Goal: Information Seeking & Learning: Check status

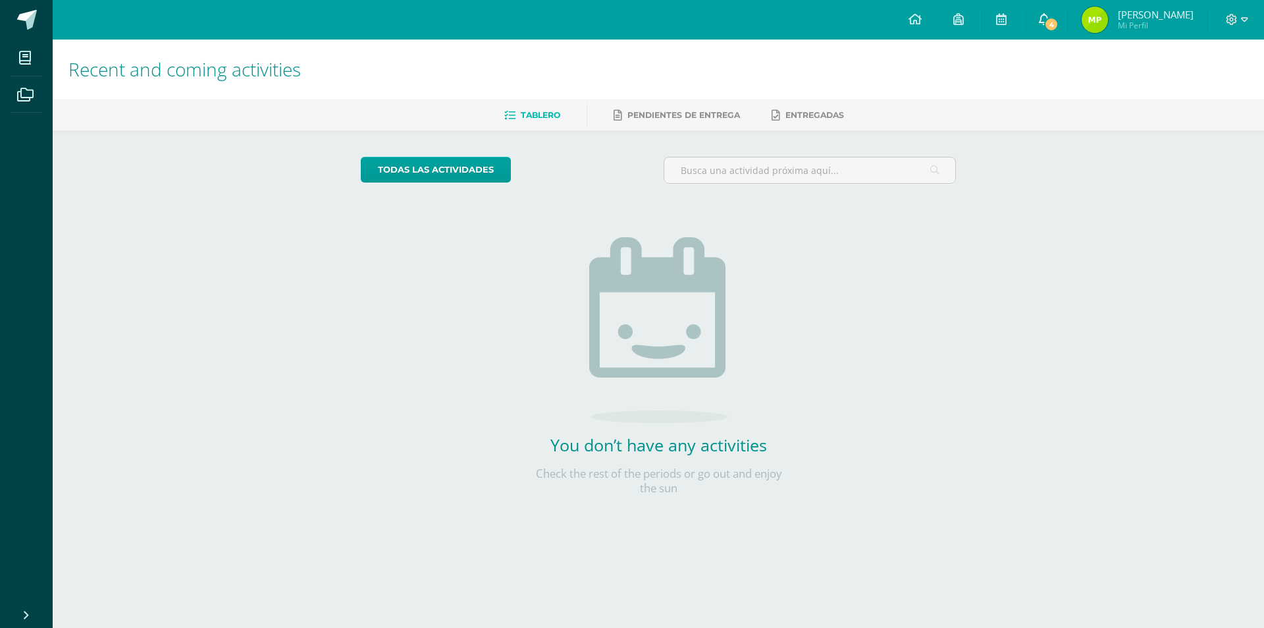
click at [1050, 15] on icon at bounding box center [1044, 19] width 11 height 12
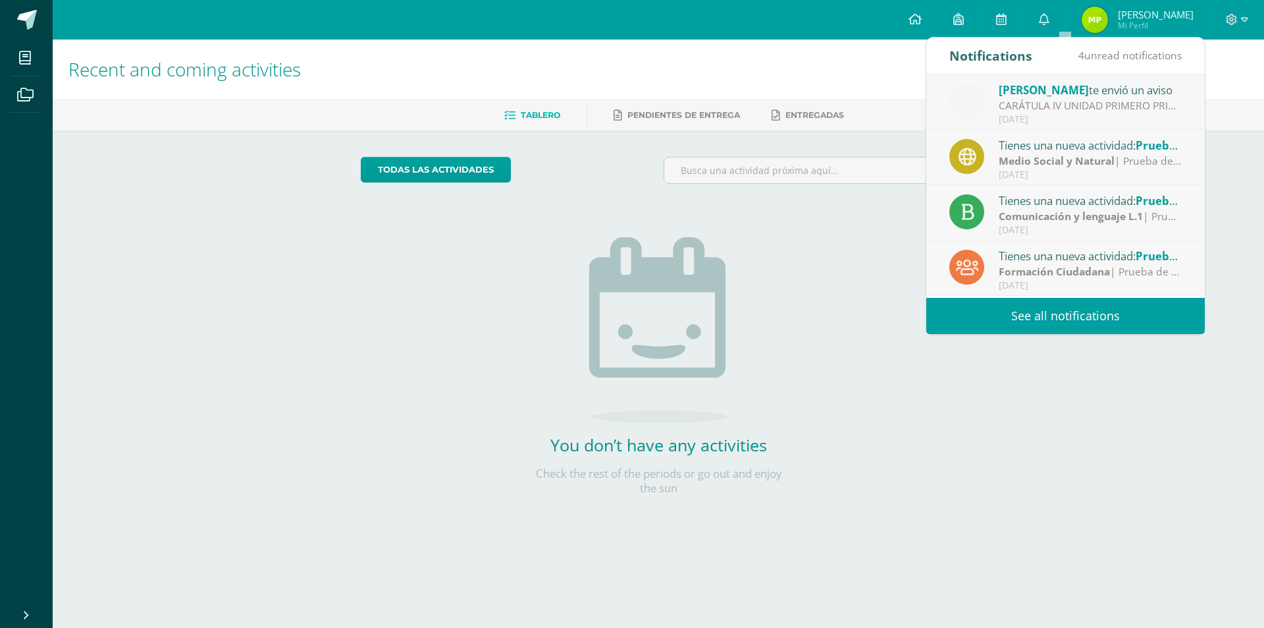
click at [1077, 312] on link "See all notifications" at bounding box center [1066, 316] width 279 height 36
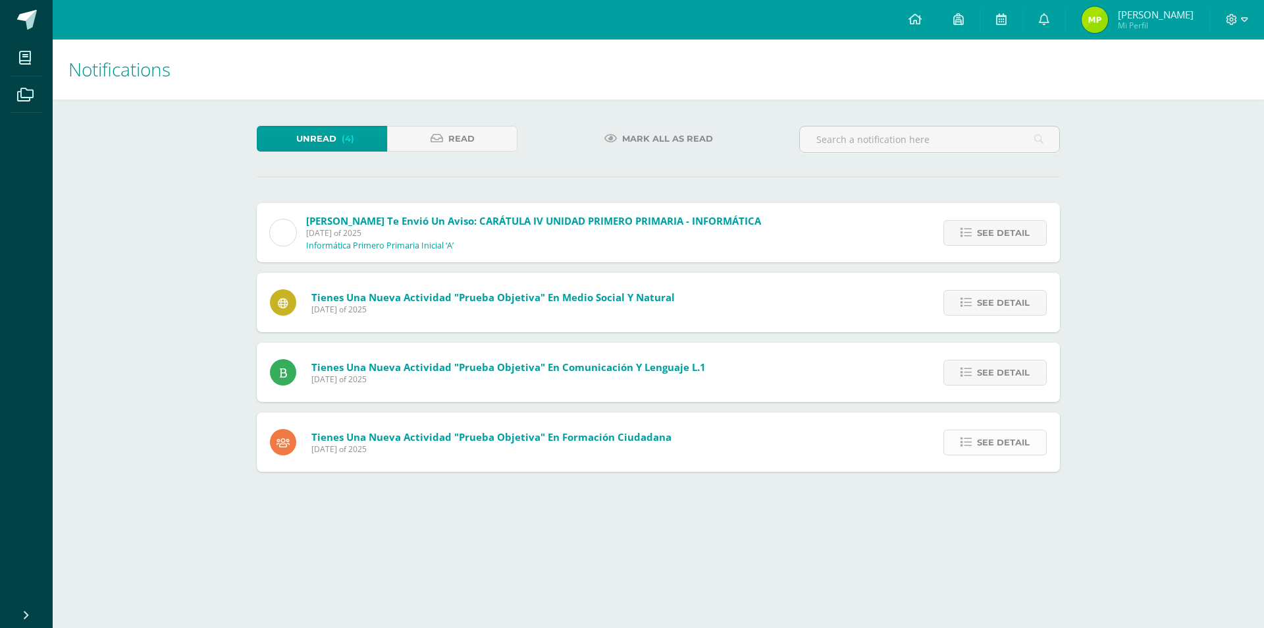
click at [994, 441] on span "See detail" at bounding box center [1003, 442] width 53 height 24
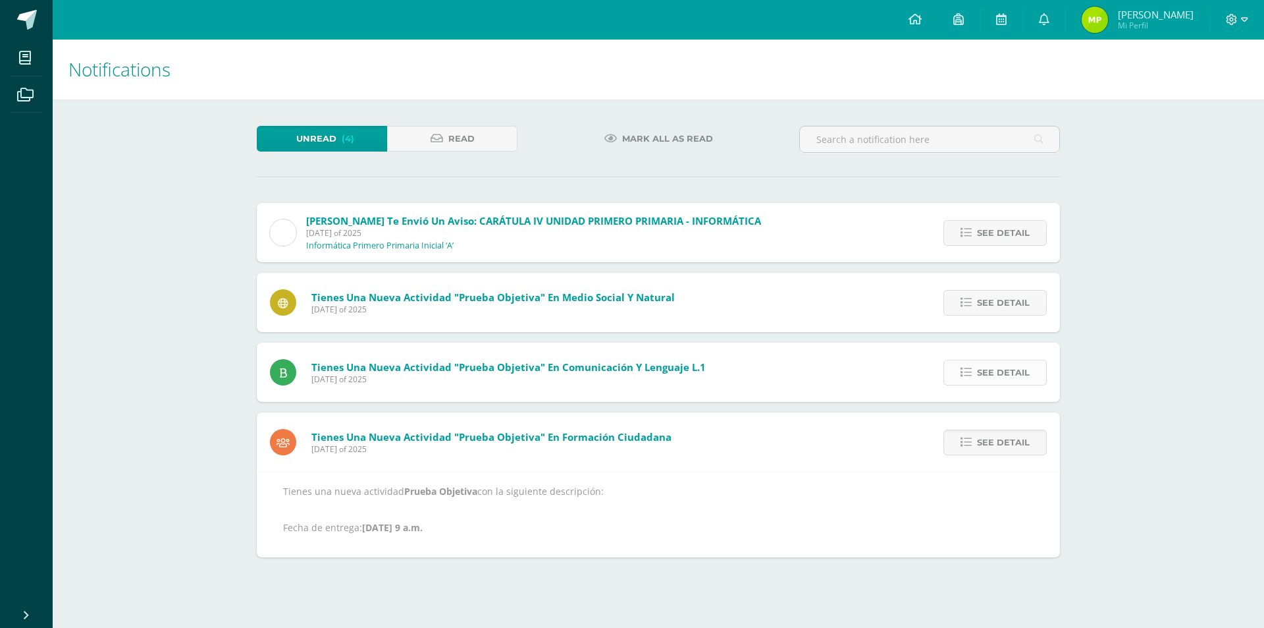
click at [1002, 374] on span "See detail" at bounding box center [1003, 372] width 53 height 24
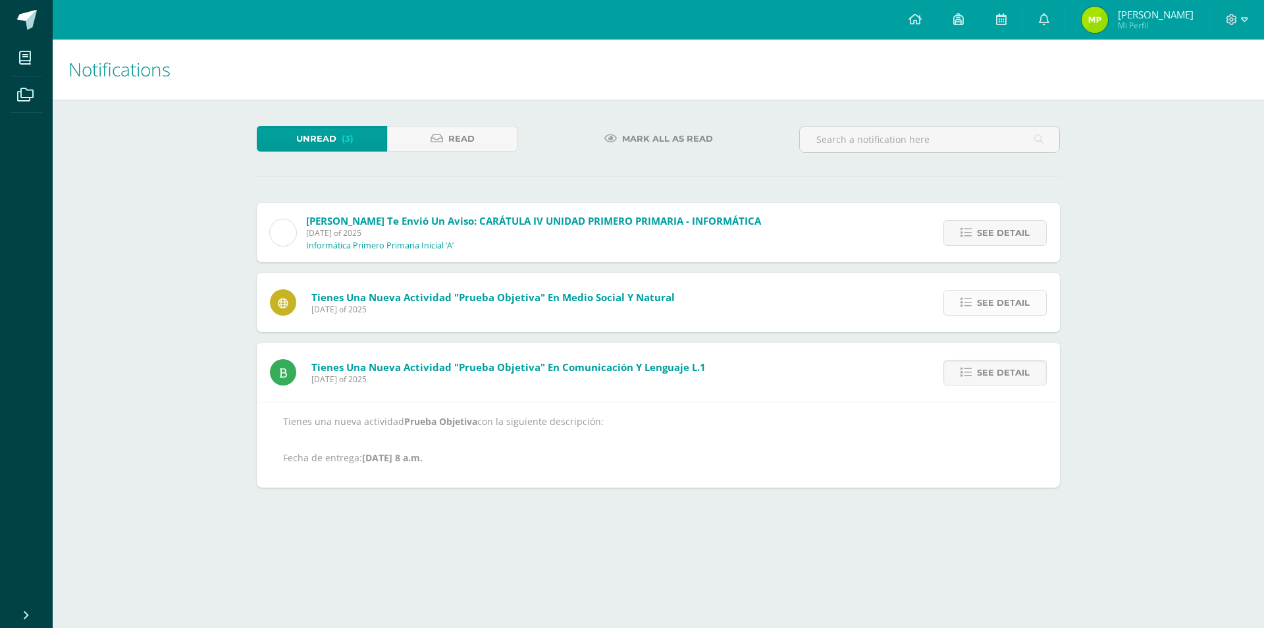
click at [1011, 306] on span "See detail" at bounding box center [1003, 302] width 53 height 24
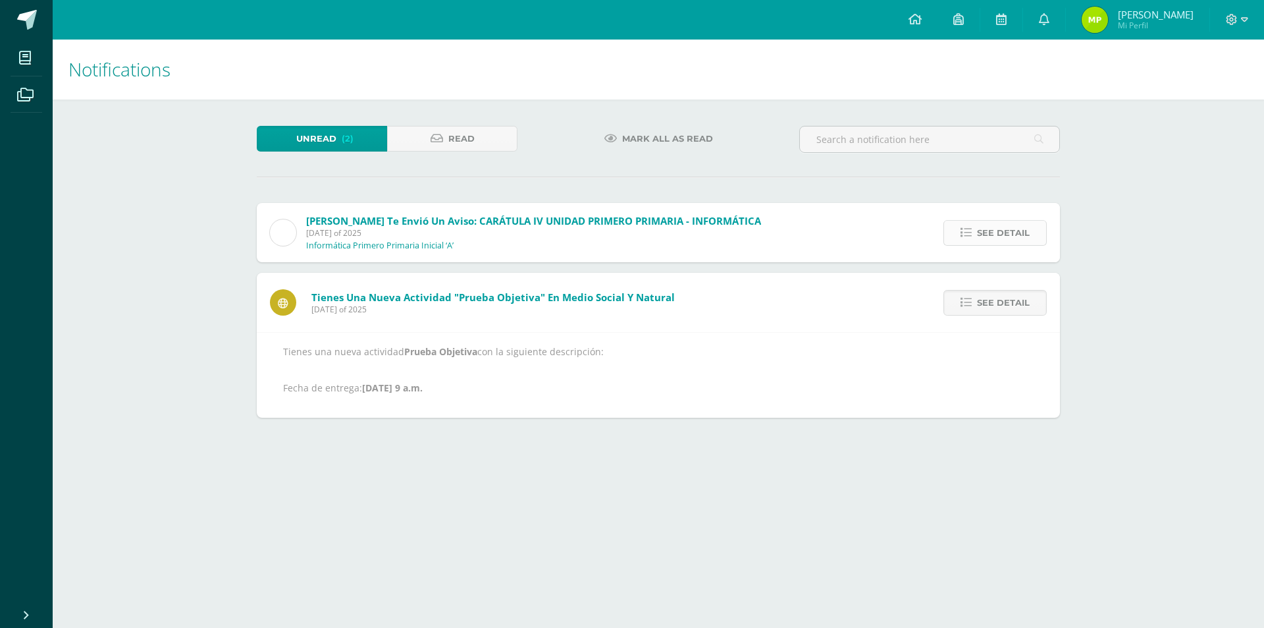
click at [996, 237] on span "See detail" at bounding box center [1003, 233] width 53 height 24
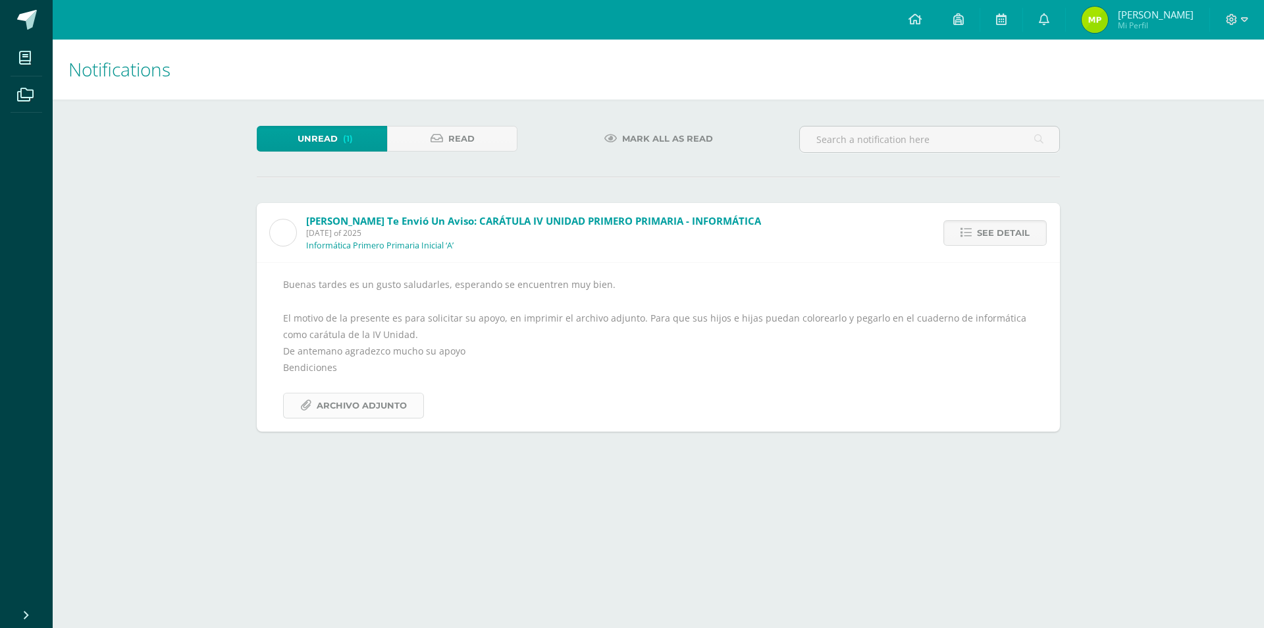
click at [386, 408] on span "Archivo Adjunto" at bounding box center [362, 405] width 90 height 24
click at [1108, 18] on img at bounding box center [1095, 20] width 26 height 26
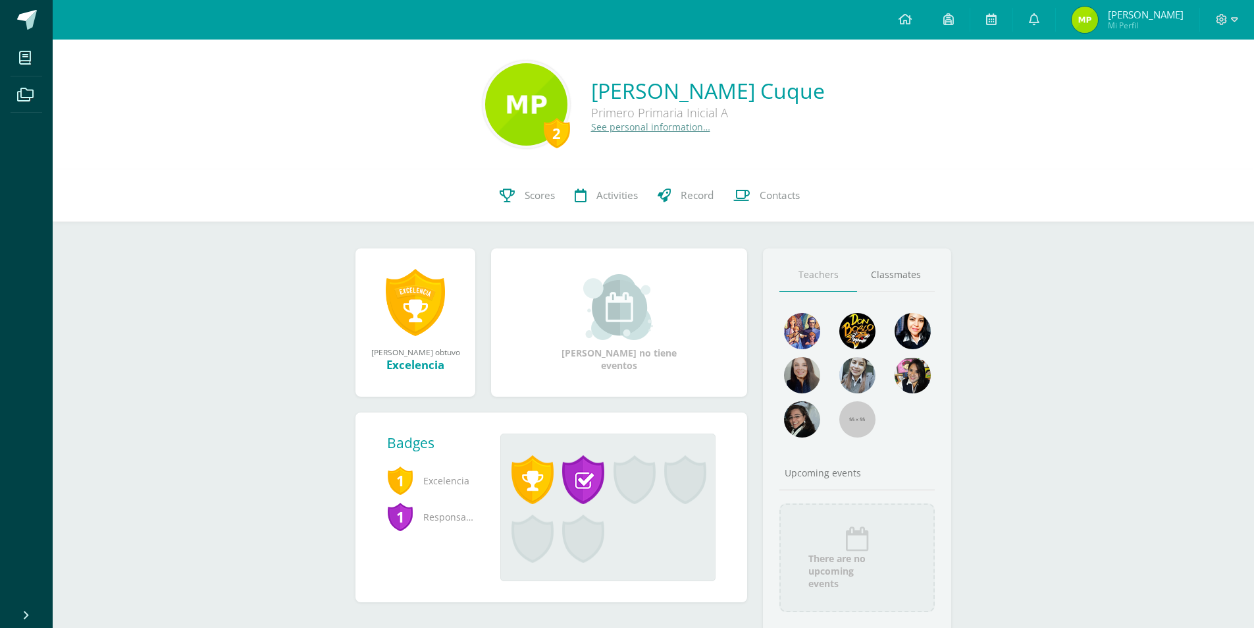
scroll to position [49, 0]
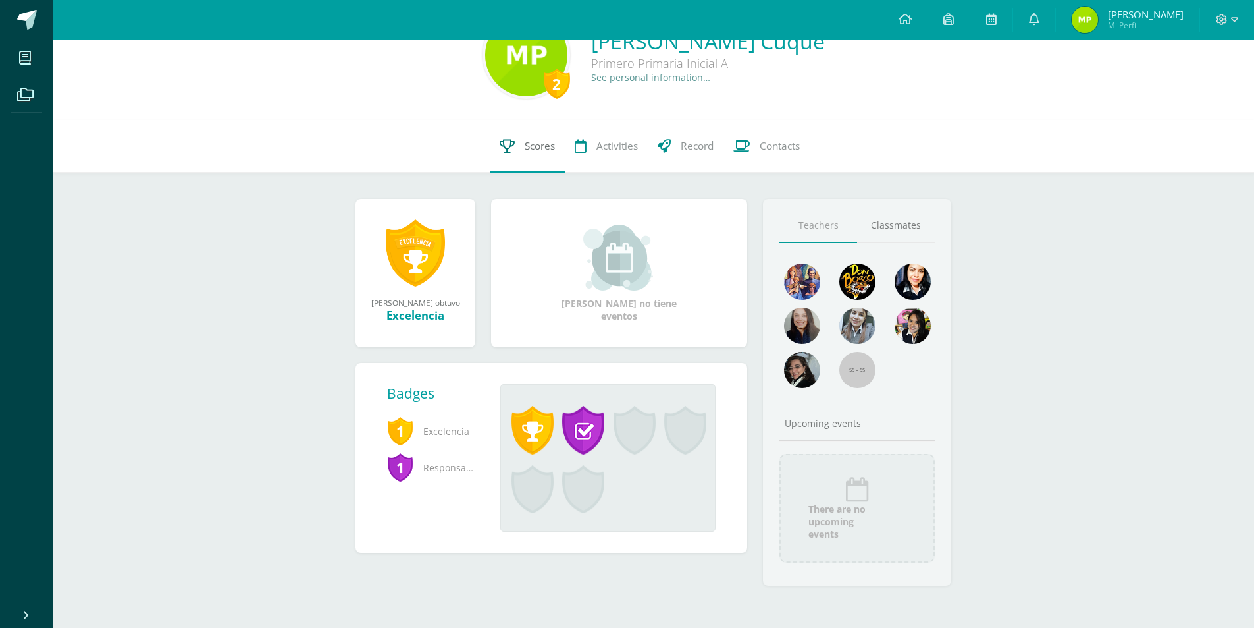
click at [538, 146] on span "Scores" at bounding box center [540, 146] width 30 height 14
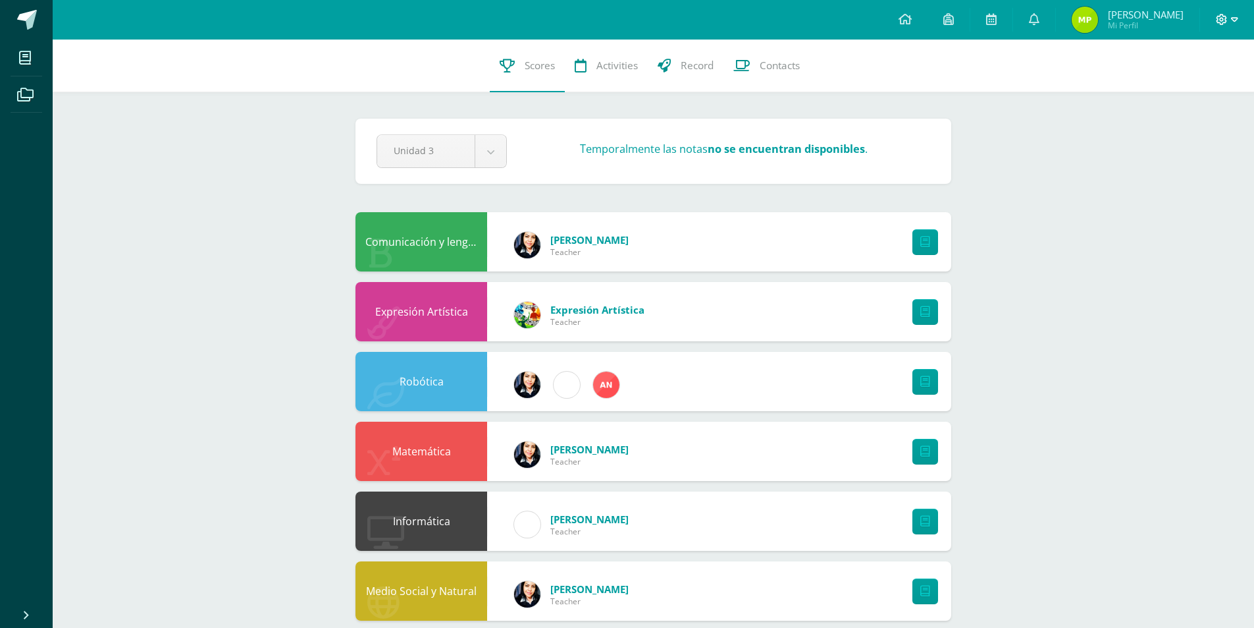
click at [1233, 20] on icon at bounding box center [1234, 19] width 7 height 5
click at [1187, 88] on span "Cerrar sesión" at bounding box center [1193, 90] width 59 height 13
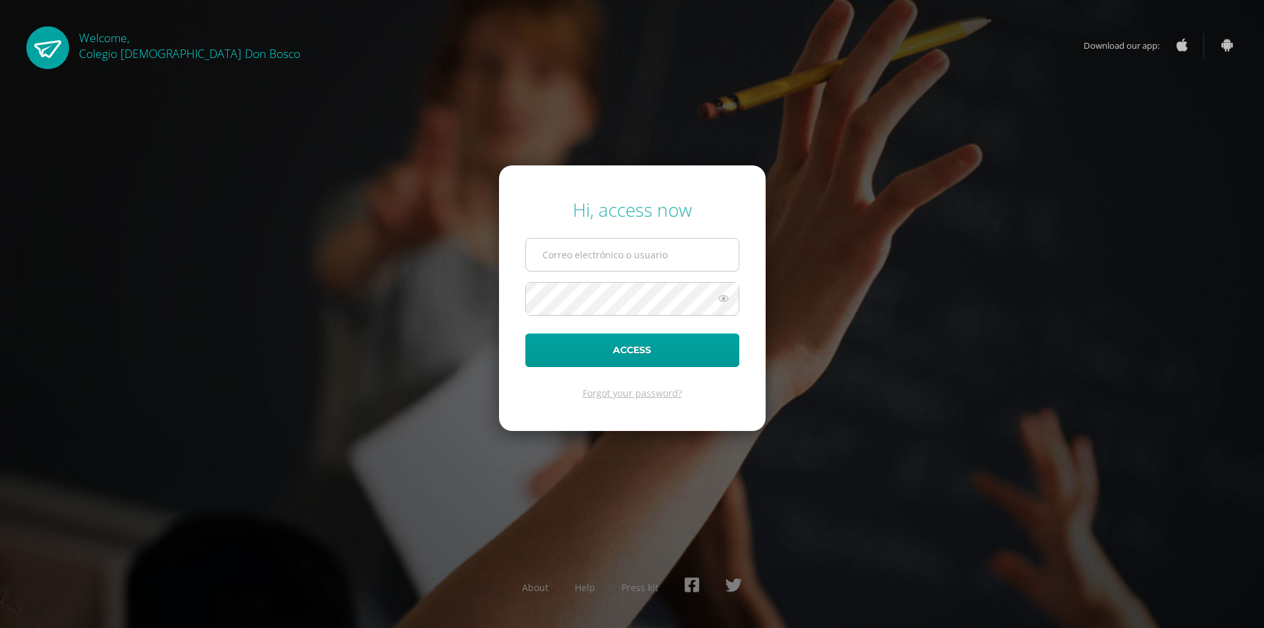
click at [603, 256] on input "text" at bounding box center [632, 254] width 213 height 32
type input "aipolancodb25@gmail.com"
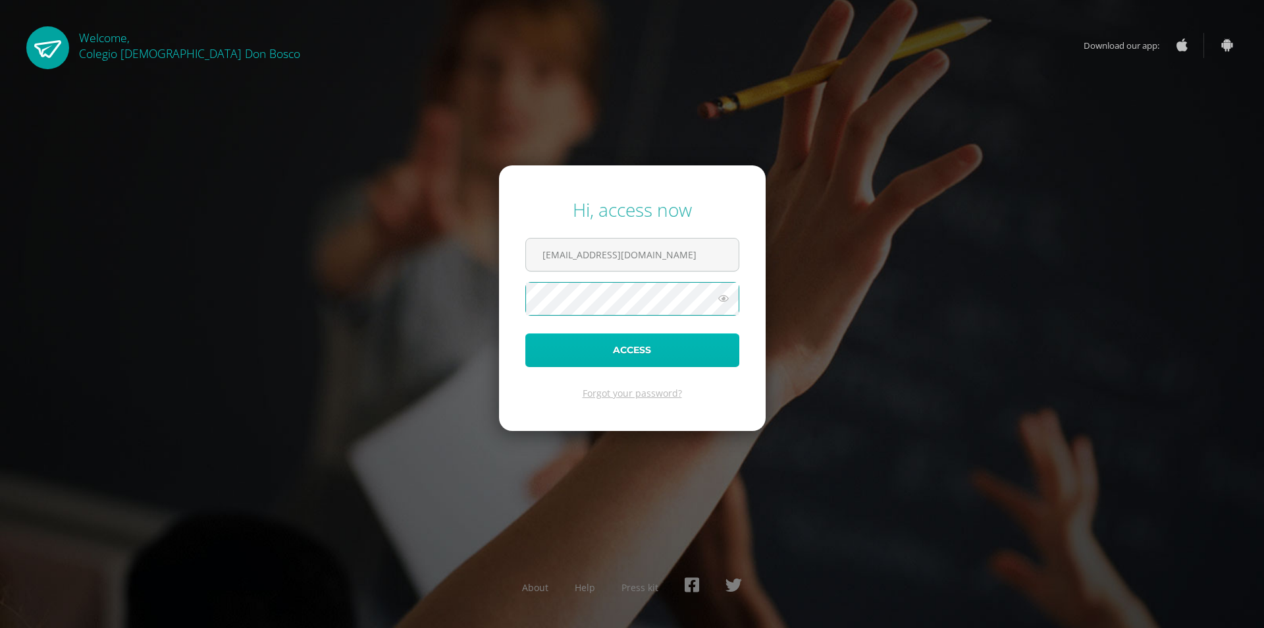
click at [658, 349] on button "Access" at bounding box center [633, 350] width 214 height 34
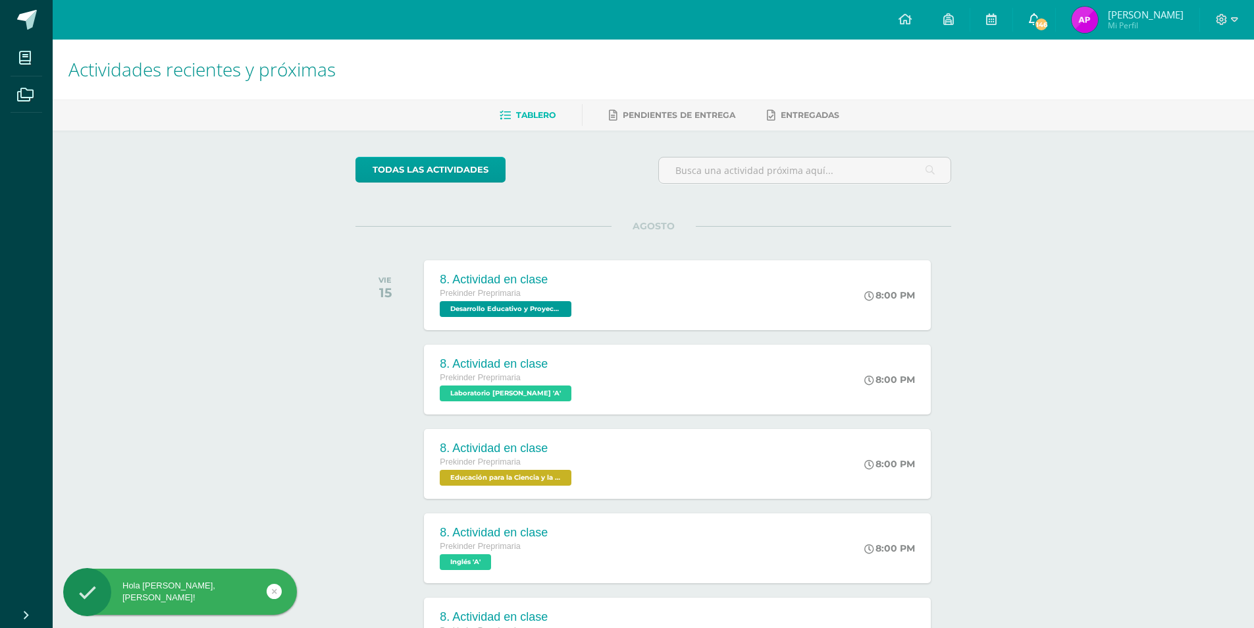
click at [1049, 20] on span "146" at bounding box center [1042, 24] width 14 height 14
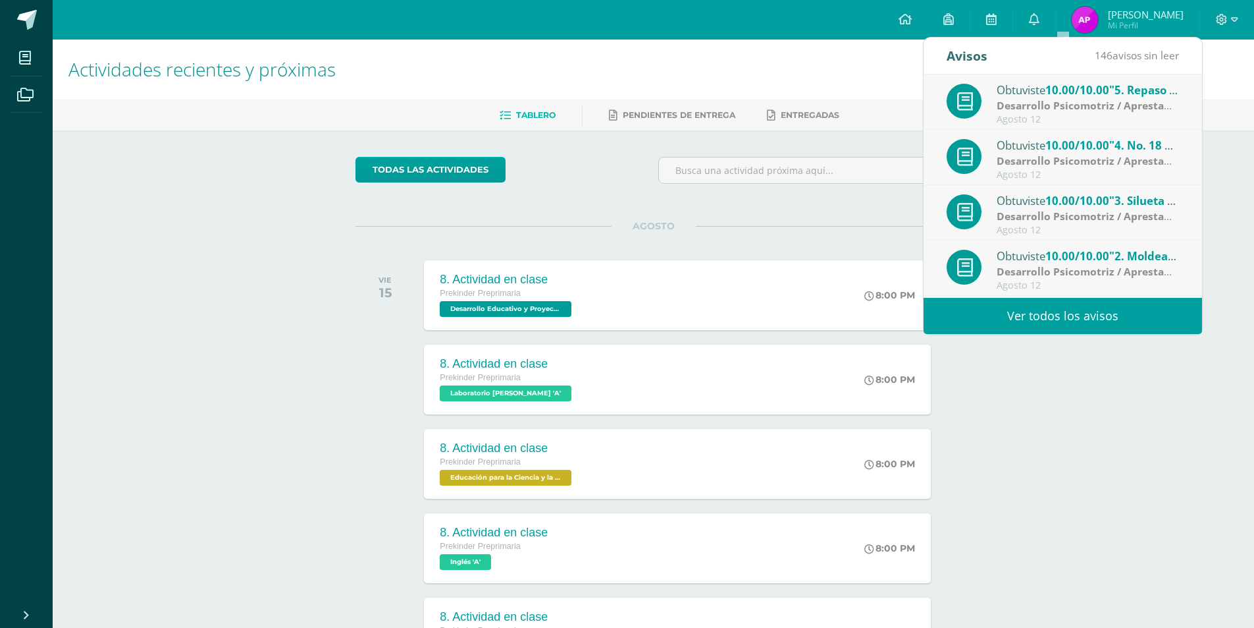
click at [1077, 315] on link "Ver todos los avisos" at bounding box center [1063, 316] width 279 height 36
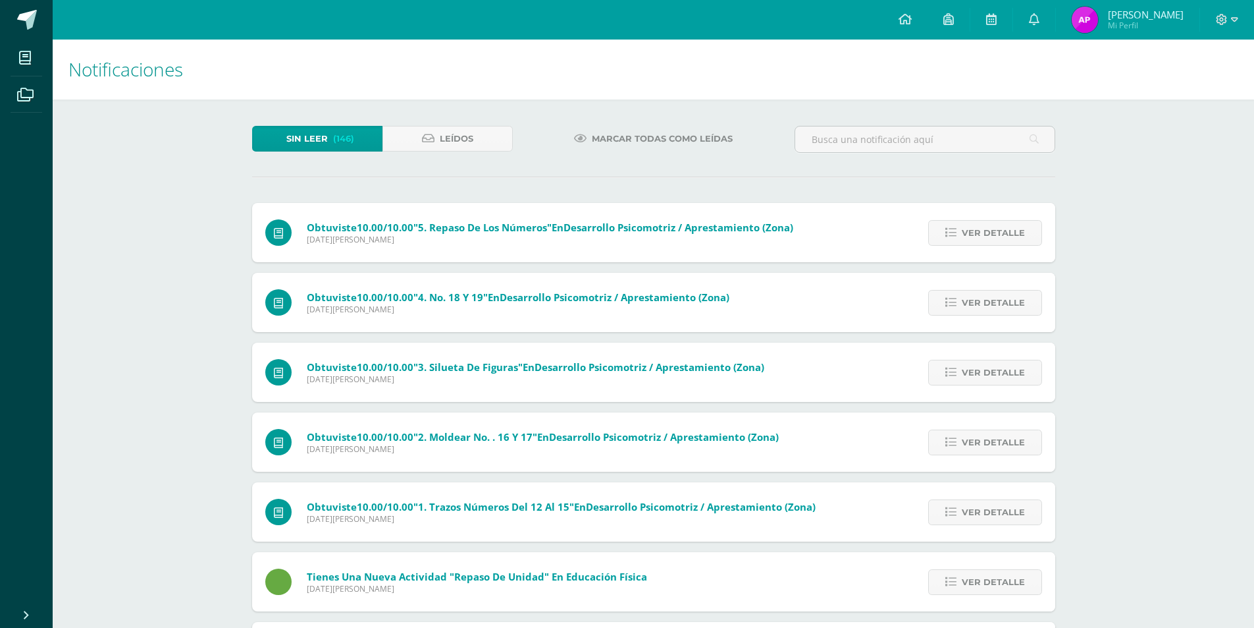
click at [634, 138] on span "Marcar todas como leídas" at bounding box center [662, 138] width 141 height 24
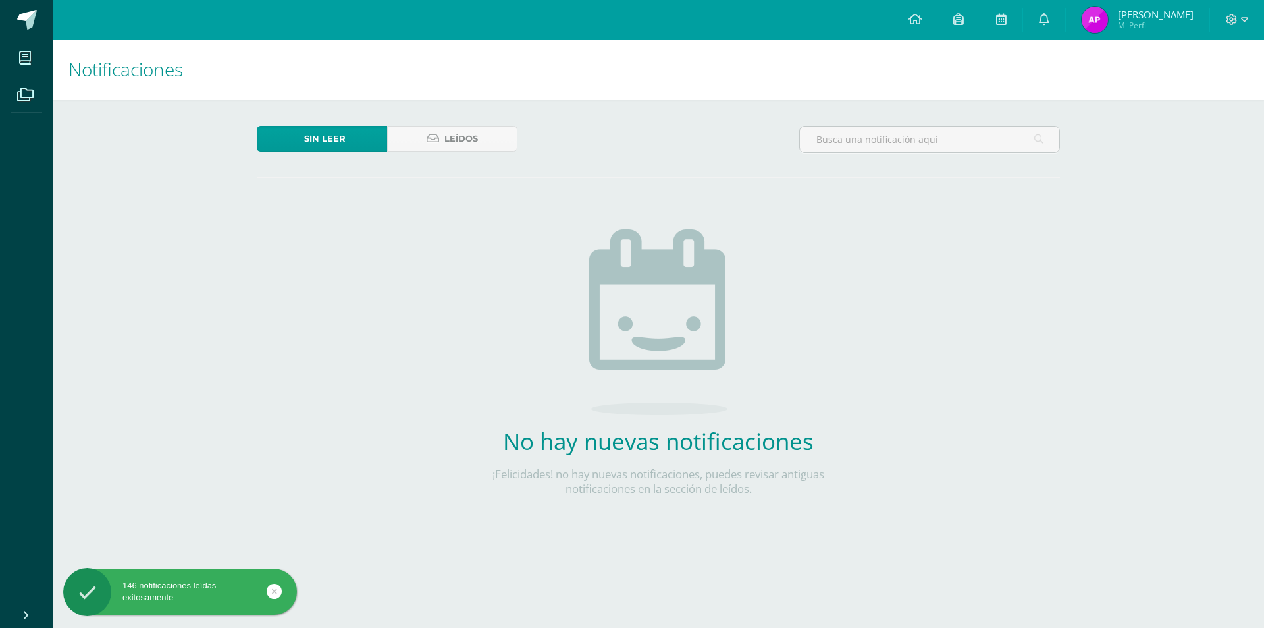
click at [1108, 17] on img at bounding box center [1095, 20] width 26 height 26
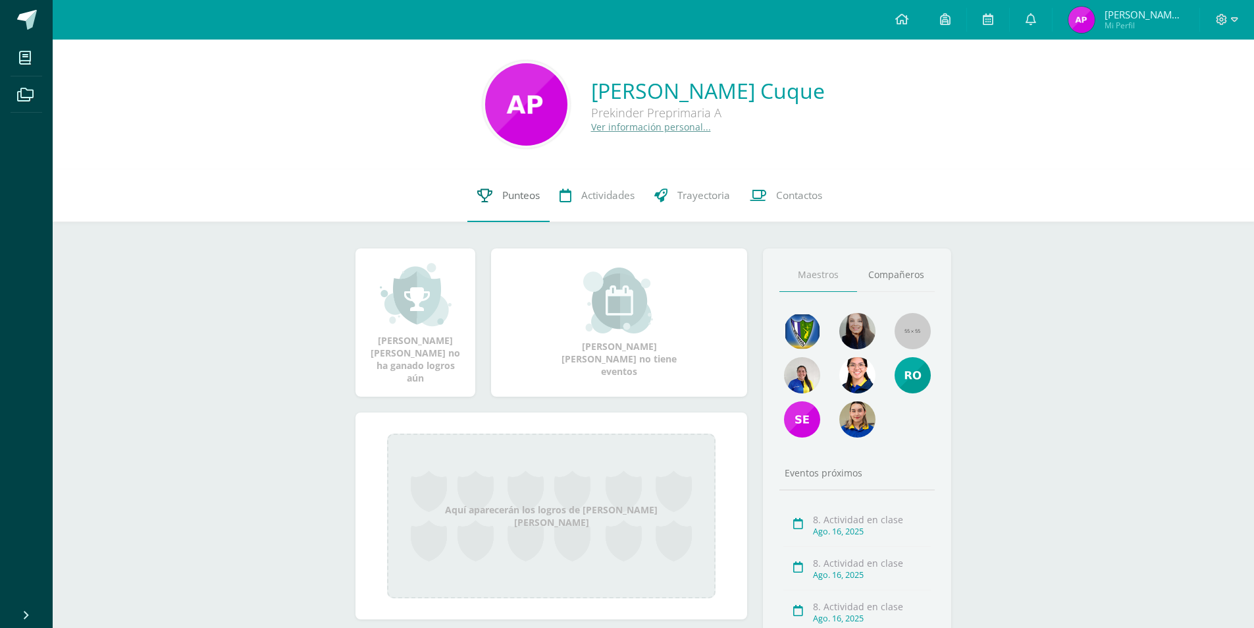
click at [520, 193] on span "Punteos" at bounding box center [521, 195] width 38 height 14
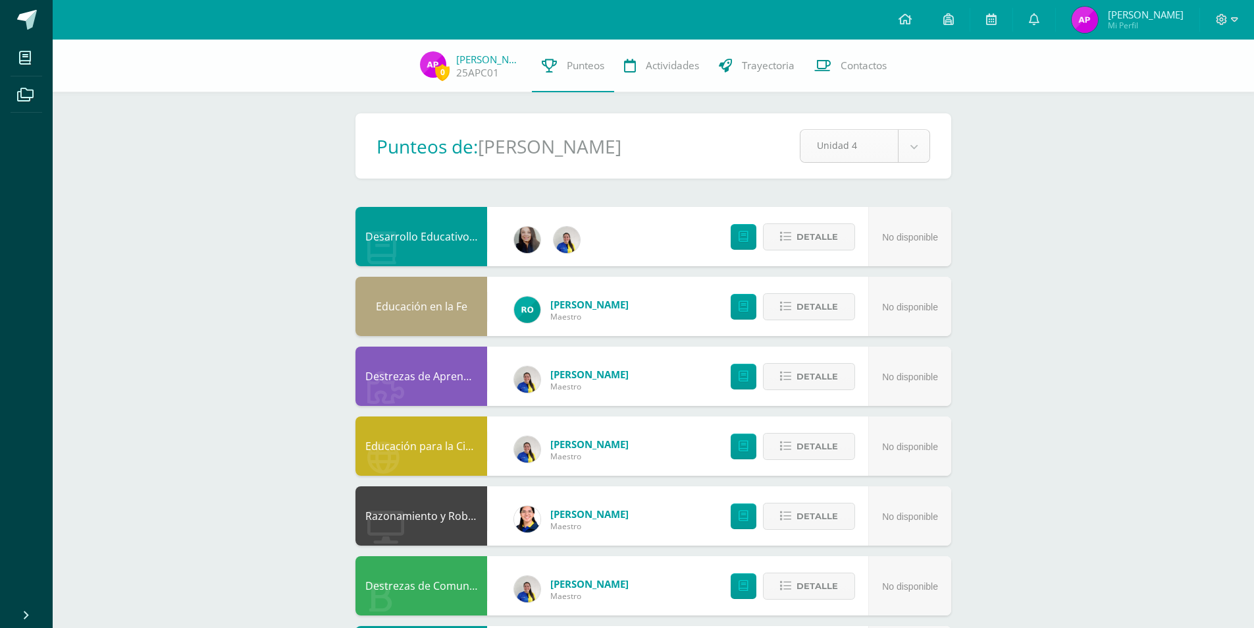
click at [917, 148] on body "Mis cursos Archivos Cerrar panel Desarrollo Educativo y Proyecto de Vida Prekin…" at bounding box center [627, 635] width 1254 height 1270
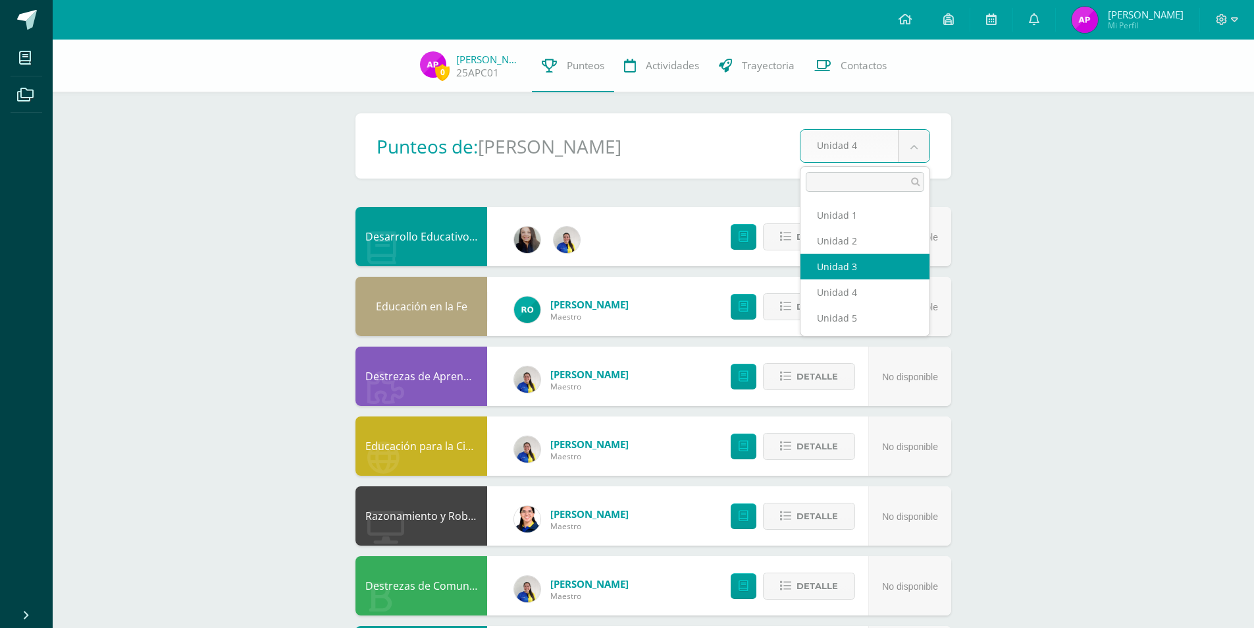
select select "Unidad 3"
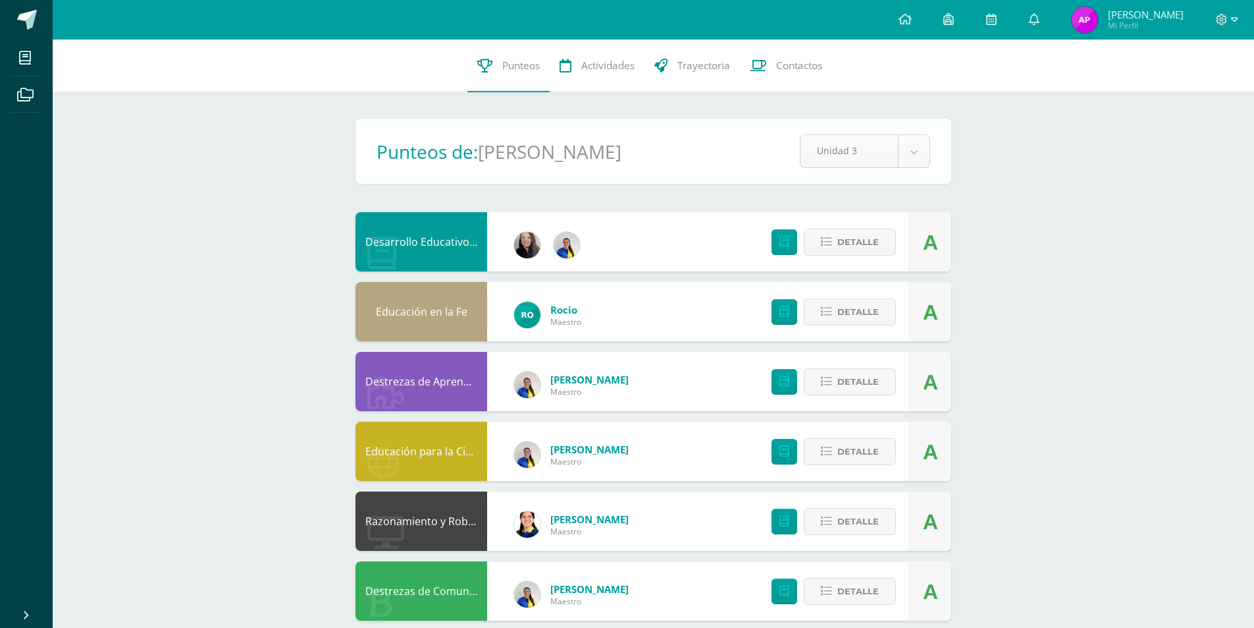
click at [917, 152] on body "Mis cursos Archivos Cerrar panel Desarrollo Educativo y Proyecto de Vida Prekin…" at bounding box center [627, 637] width 1254 height 1275
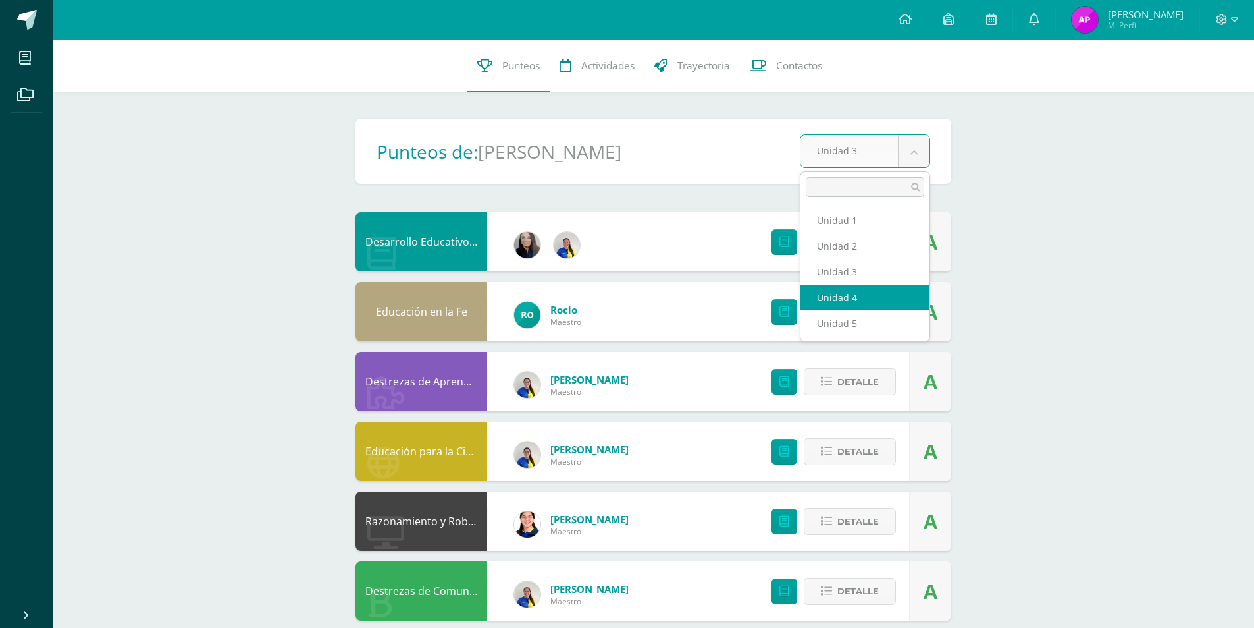
select select "Unidad 4"
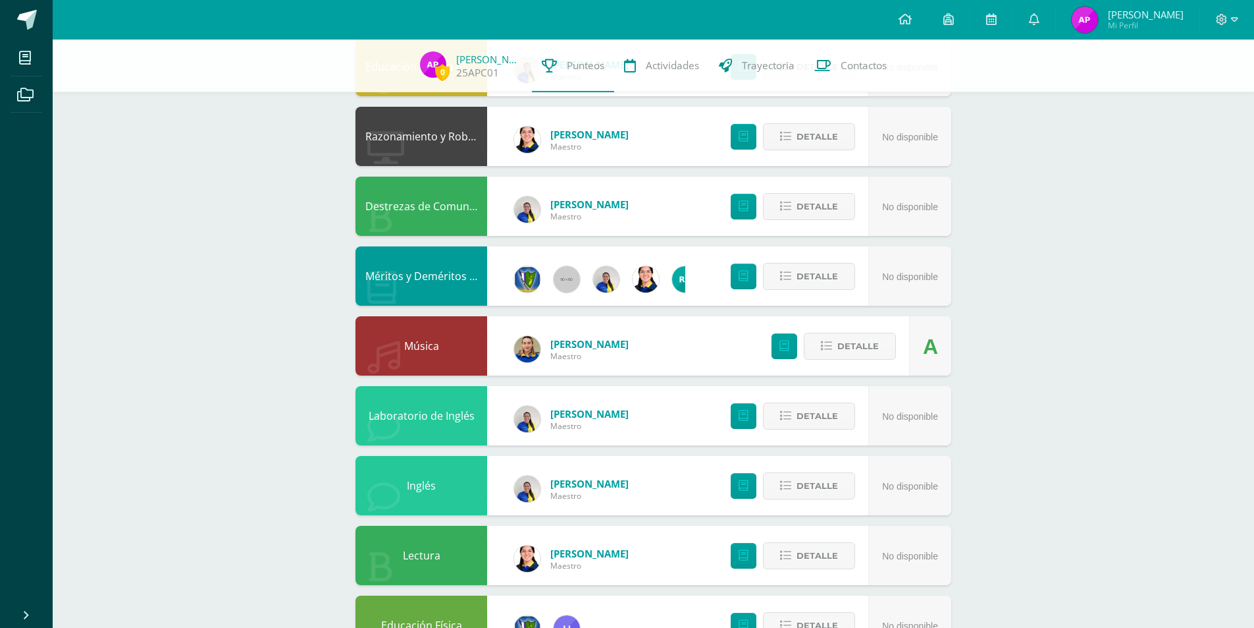
scroll to position [379, 0]
click at [817, 279] on span "Detalle" at bounding box center [817, 277] width 41 height 24
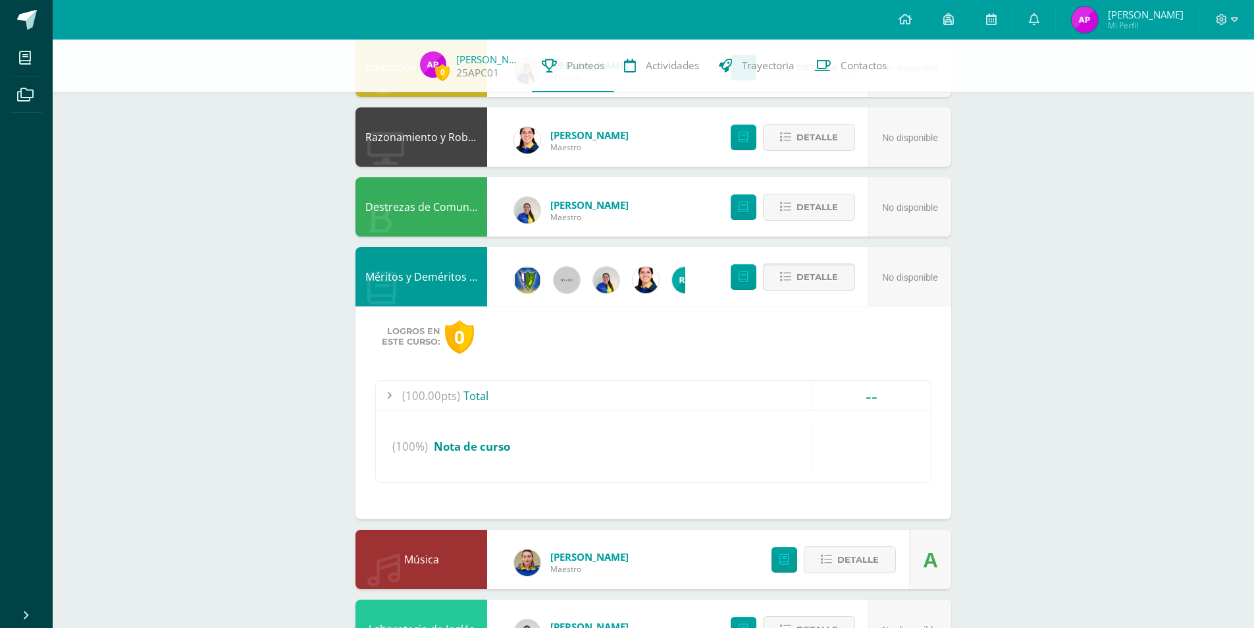
click at [818, 281] on span "Detalle" at bounding box center [817, 277] width 41 height 24
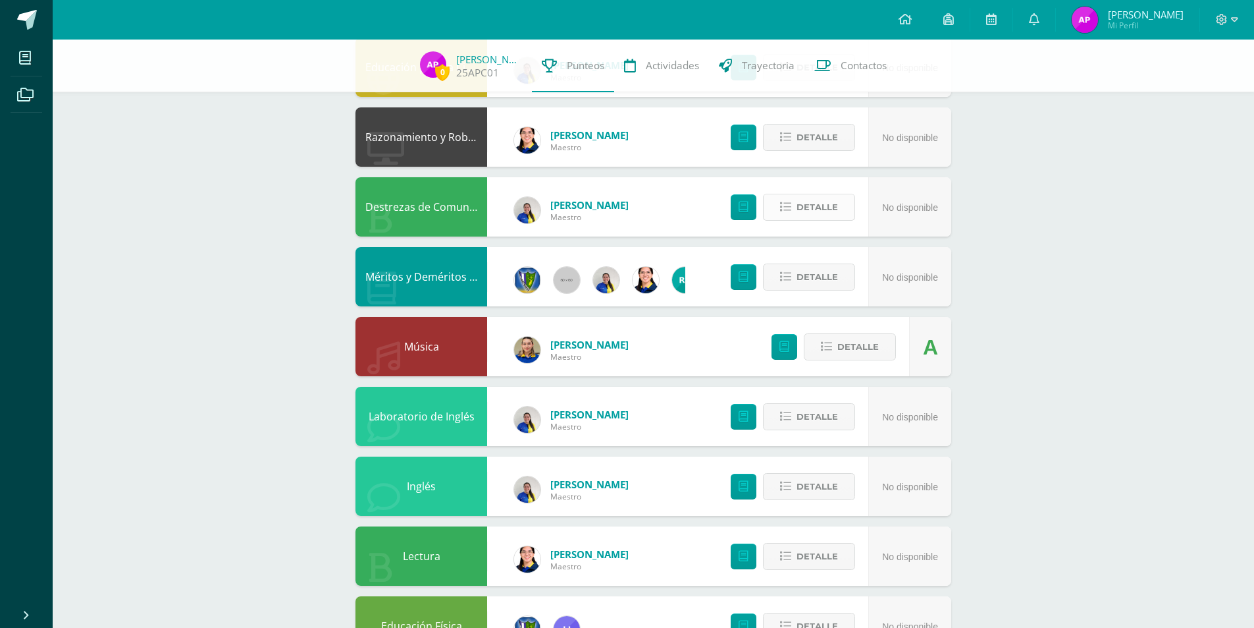
click at [817, 206] on span "Detalle" at bounding box center [817, 207] width 41 height 24
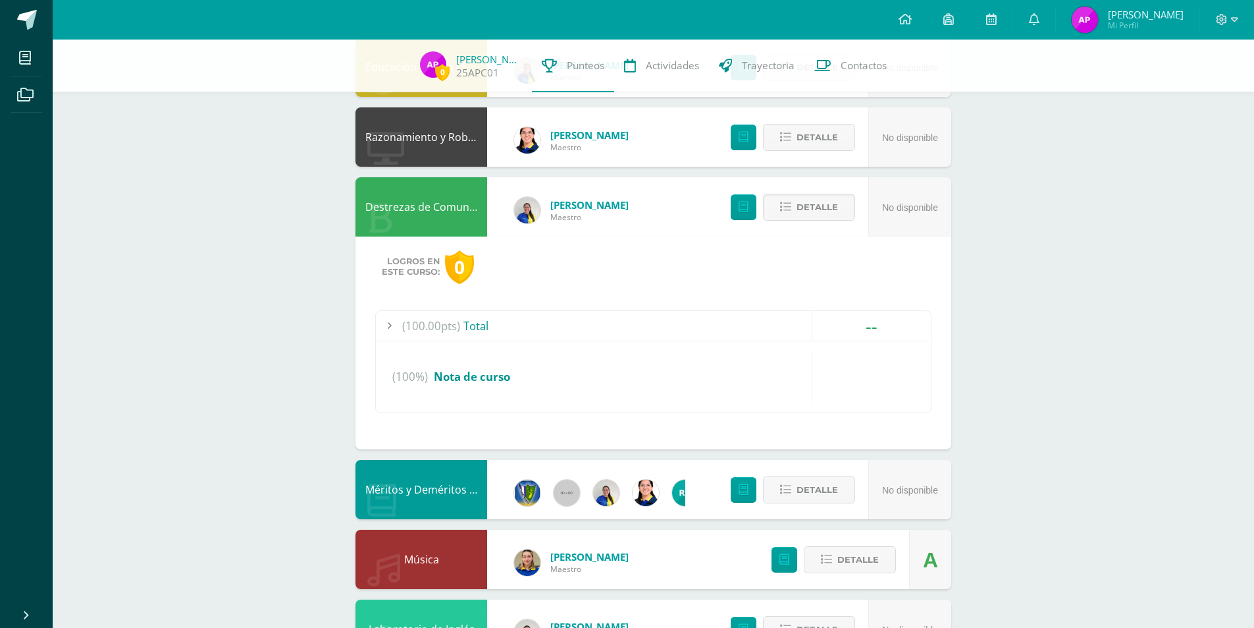
click at [385, 320] on div at bounding box center [389, 326] width 26 height 30
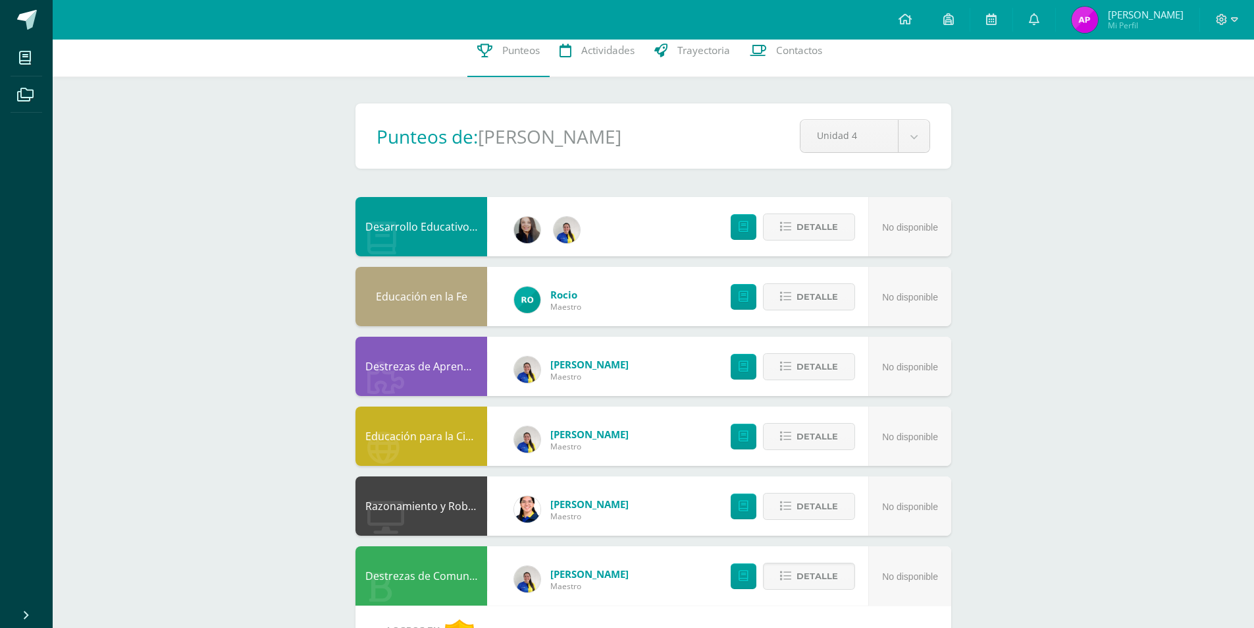
scroll to position [0, 0]
